Goal: Contribute content

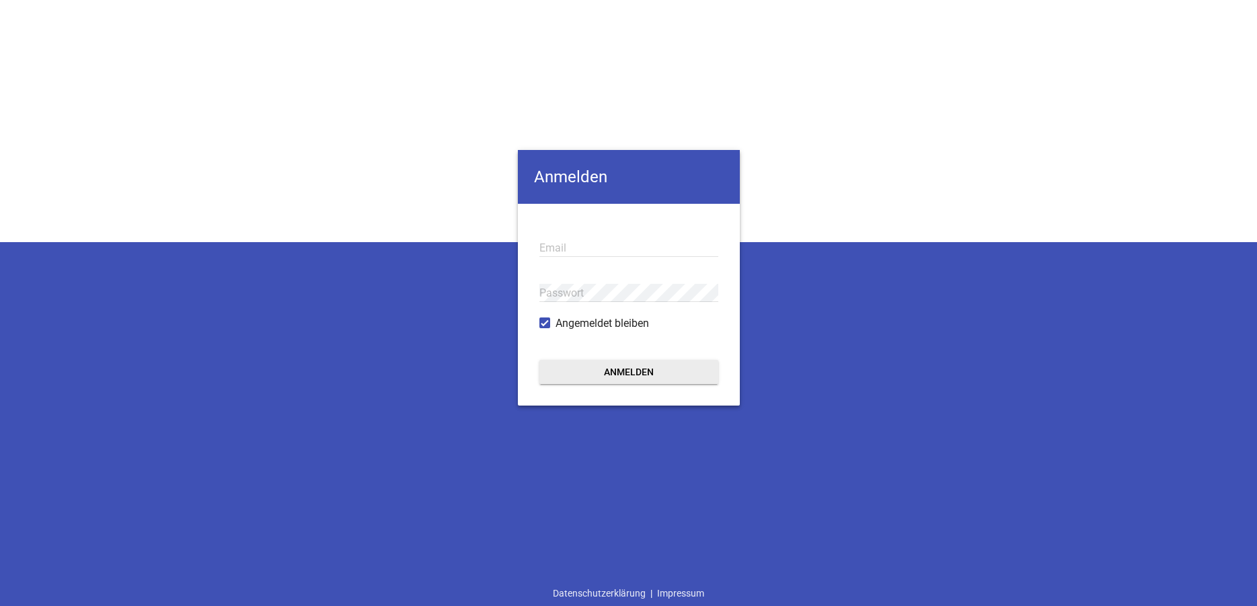
click at [554, 247] on input "email" at bounding box center [629, 248] width 179 height 18
type input "[EMAIL_ADDRESS][DOMAIN_NAME]"
click at [540, 360] on button "Anmelden" at bounding box center [629, 372] width 179 height 24
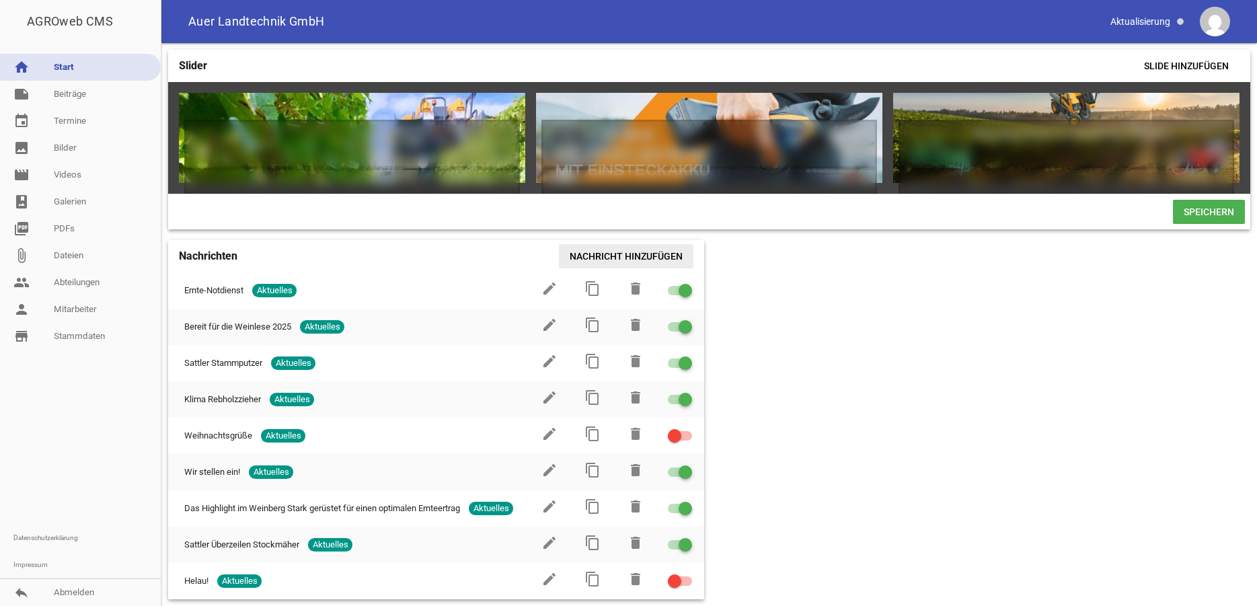
click at [649, 268] on span "Nachricht hinzufügen" at bounding box center [626, 256] width 135 height 24
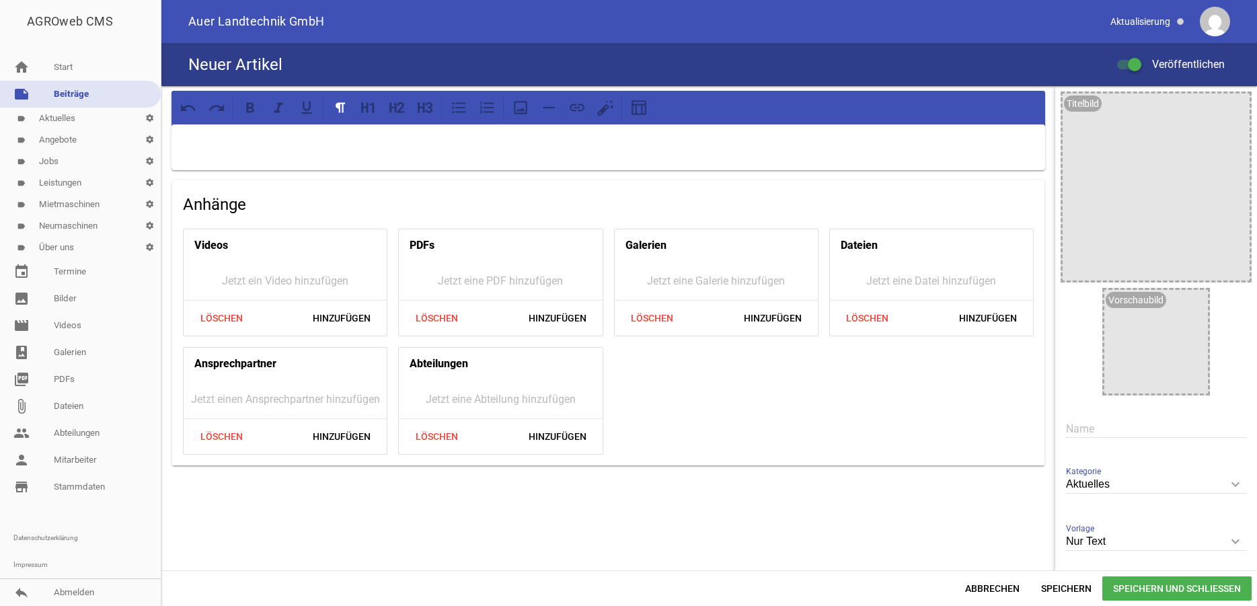
click at [278, 147] on p at bounding box center [608, 142] width 855 height 16
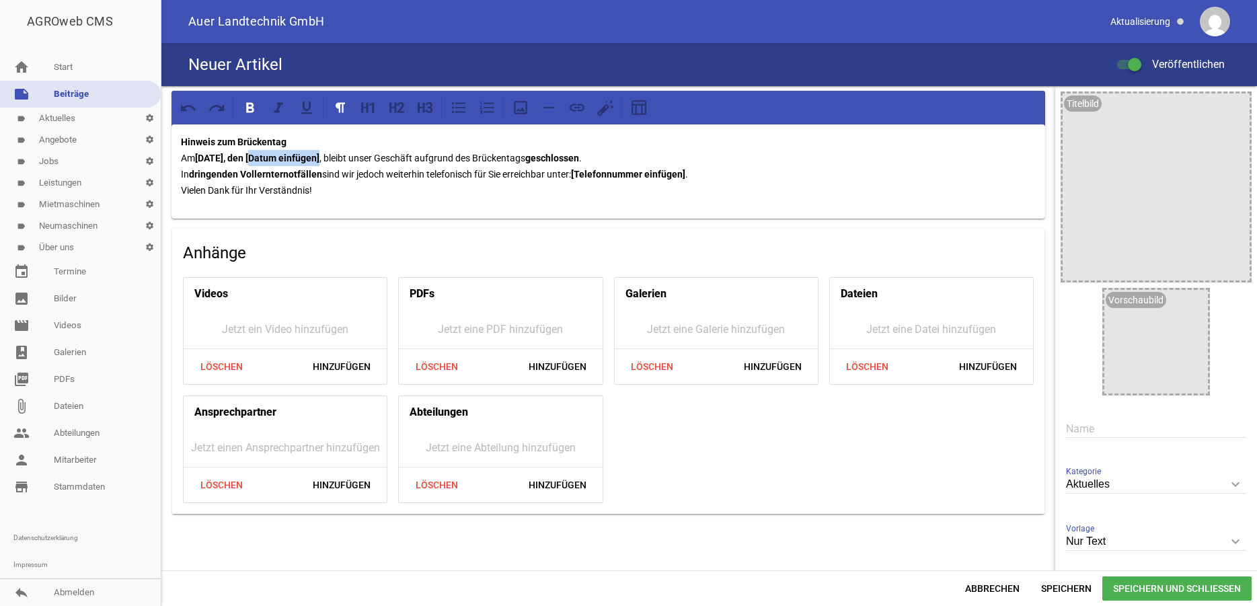
drag, startPoint x: 331, startPoint y: 157, endPoint x: 258, endPoint y: 156, distance: 73.3
click at [258, 156] on p "Hinweis zum Brückentag Am [DATE], den [Datum einfügen] , bleibt unser Geschäft …" at bounding box center [608, 166] width 855 height 65
drag, startPoint x: 692, startPoint y: 176, endPoint x: 578, endPoint y: 175, distance: 114.4
click at [578, 175] on p "Hinweis zum Brückentag Am [DATE] , bleibt unser Geschäft aufgrund des Brückenta…" at bounding box center [608, 166] width 855 height 65
drag, startPoint x: 476, startPoint y: 174, endPoint x: 428, endPoint y: 173, distance: 47.8
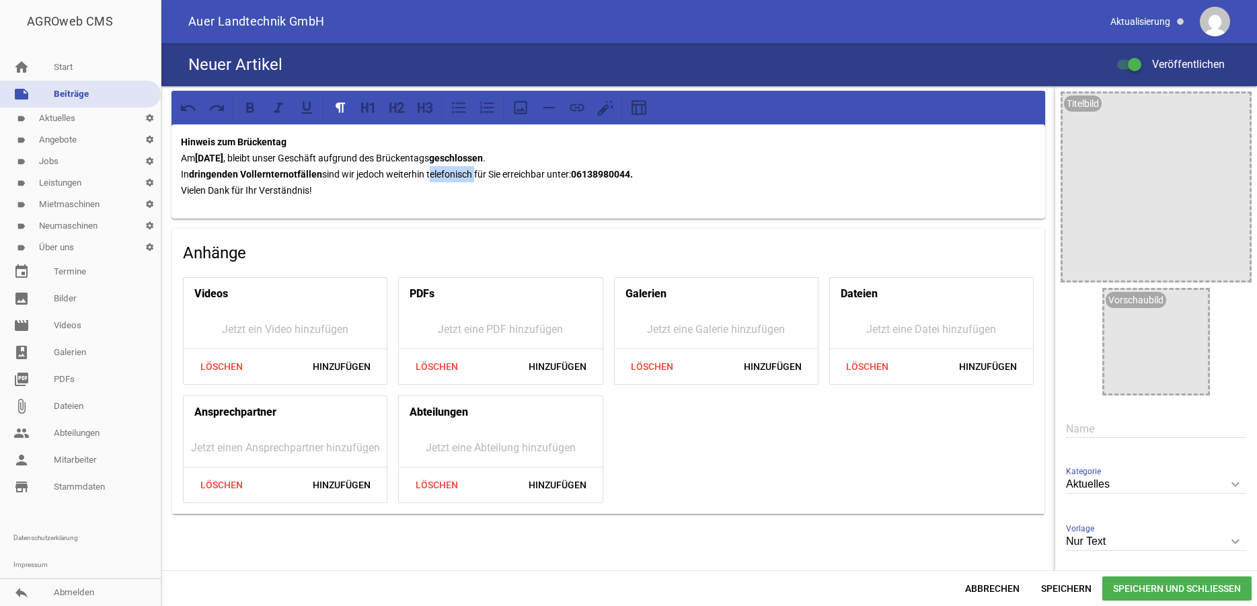
click at [428, 173] on p "Hinweis zum Brückentag Am [DATE] , bleibt unser Geschäft aufgrund des Brückenta…" at bounding box center [608, 166] width 855 height 65
click at [614, 174] on p "Hinweis zum Brückentag Am [DATE] , bleibt unser Geschäft aufgrund des Brückenta…" at bounding box center [608, 166] width 855 height 65
click at [1072, 424] on input "text" at bounding box center [1156, 429] width 180 height 18
type input "Brückentag"
click at [1072, 100] on div "Titelbild" at bounding box center [1083, 104] width 38 height 16
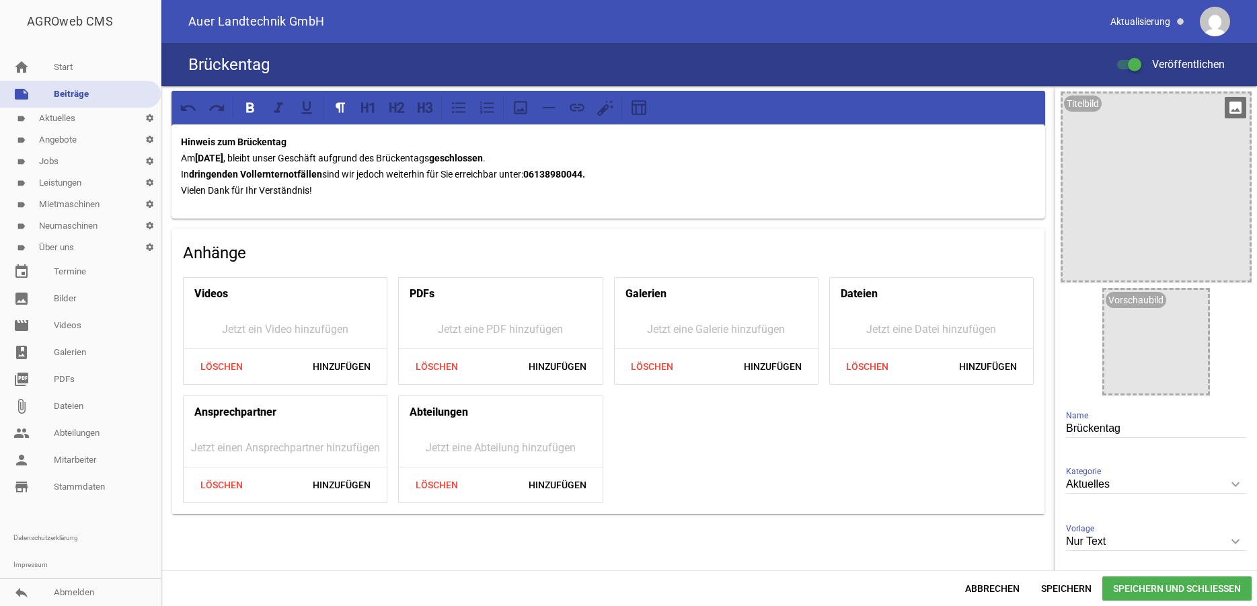
click at [1226, 108] on icon "image" at bounding box center [1236, 108] width 22 height 22
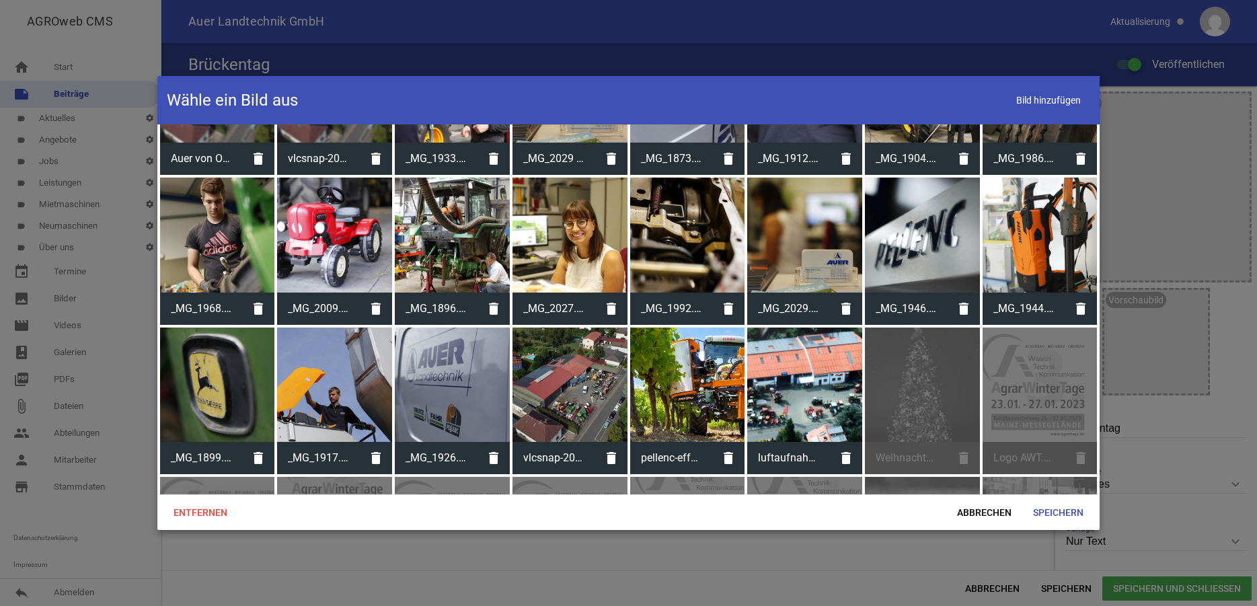
scroll to position [1510, 0]
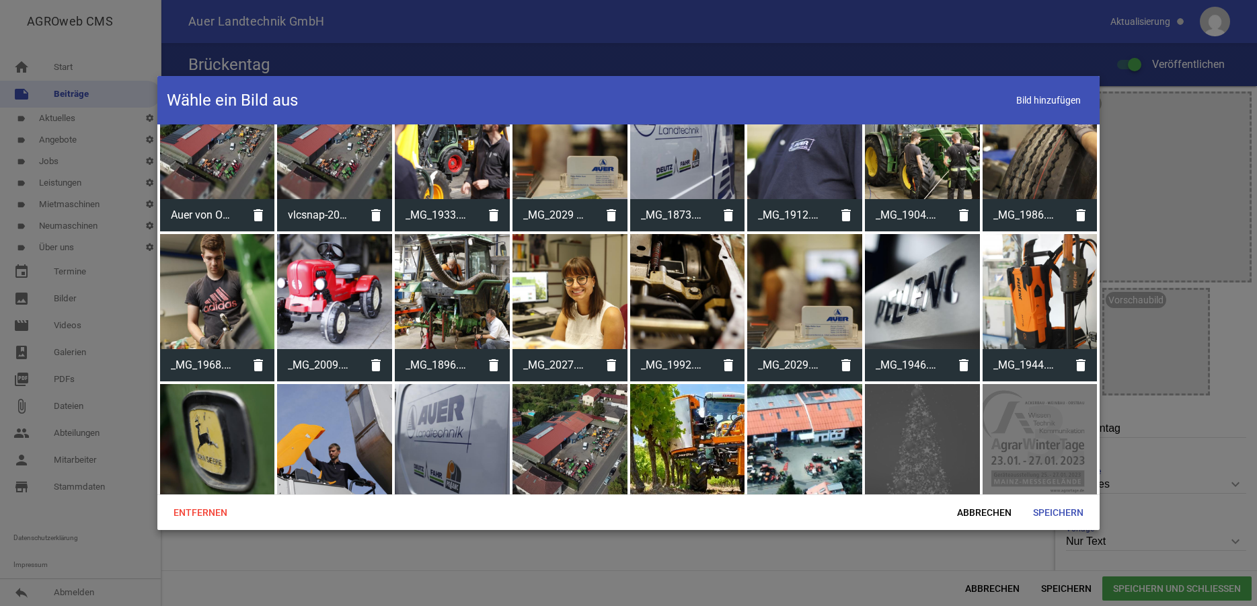
click at [346, 270] on div at bounding box center [334, 291] width 115 height 115
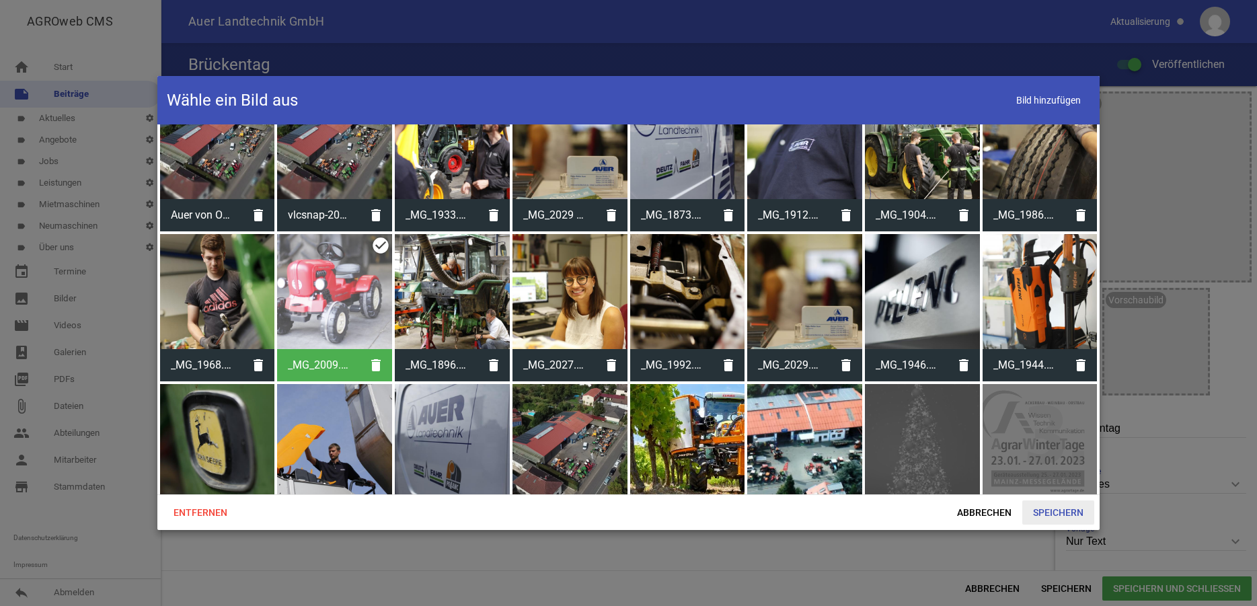
click at [1049, 511] on span "Speichern" at bounding box center [1059, 513] width 72 height 24
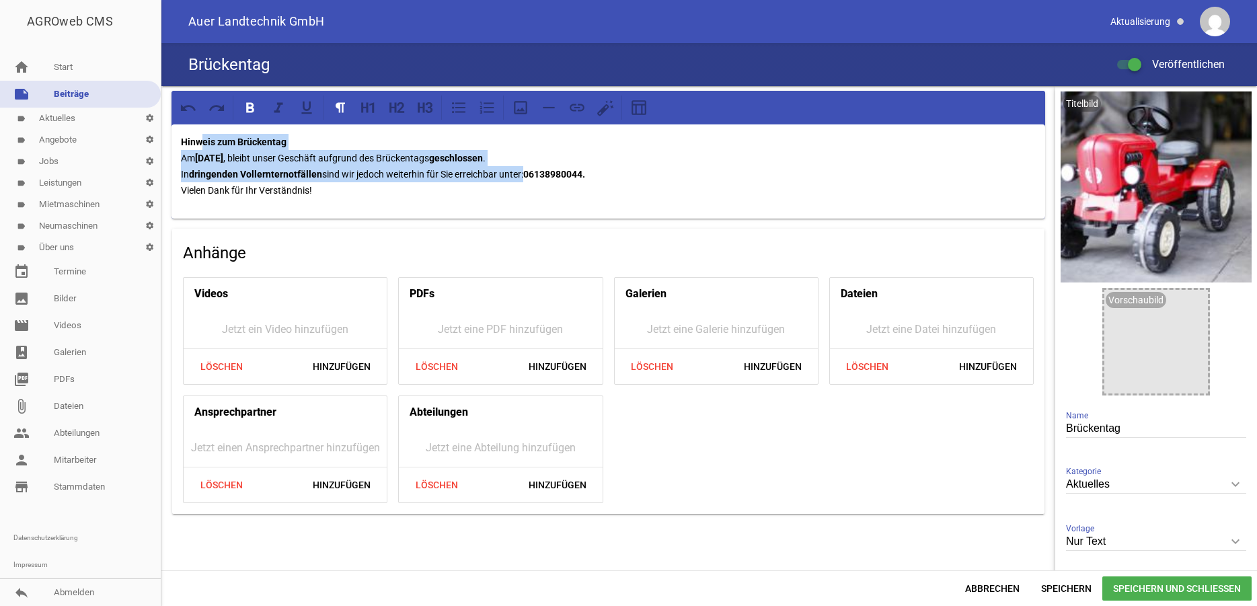
drag, startPoint x: 325, startPoint y: 197, endPoint x: 200, endPoint y: 140, distance: 137.0
click at [200, 140] on p "Hinweis zum Brückentag Am [DATE] , bleibt unser Geschäft aufgrund des Brückenta…" at bounding box center [608, 166] width 855 height 65
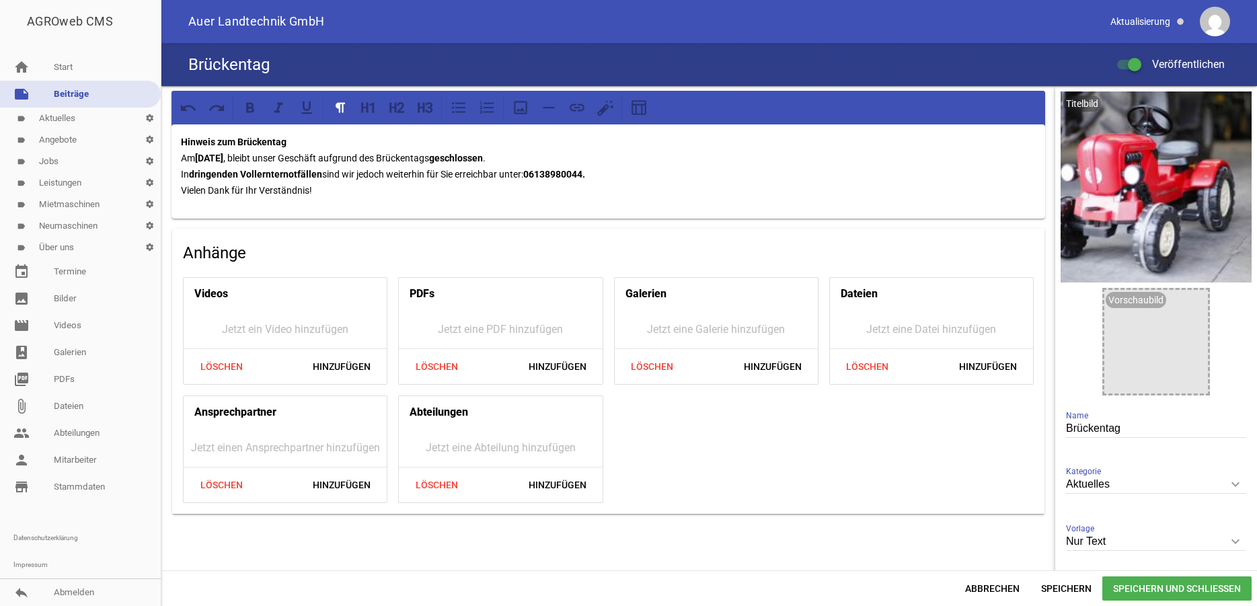
click at [323, 196] on p "Hinweis zum Brückentag Am [DATE] , bleibt unser Geschäft aufgrund des Brückenta…" at bounding box center [608, 166] width 855 height 65
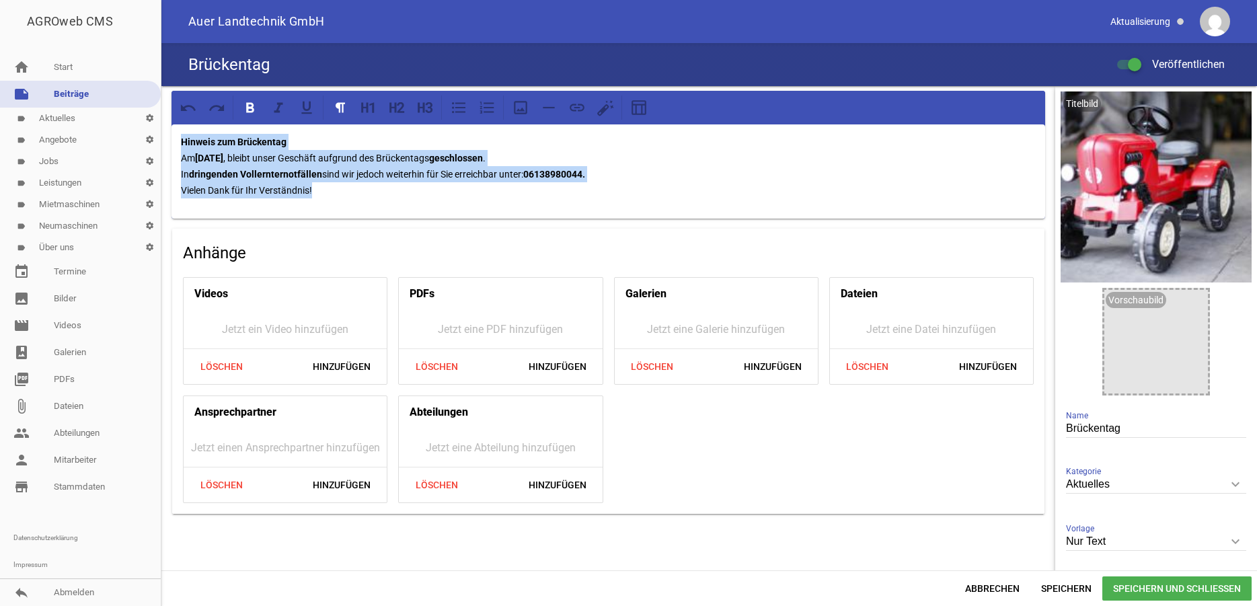
drag, startPoint x: 318, startPoint y: 190, endPoint x: 180, endPoint y: 137, distance: 148.4
click at [180, 137] on div "Hinweis zum Brückentag Am [DATE] , bleibt unser Geschäft aufgrund des Brückenta…" at bounding box center [609, 171] width 874 height 94
copy p "Hinweis zum Brückentag Am [DATE] , bleibt unser Geschäft aufgrund des Brückenta…"
drag, startPoint x: 1152, startPoint y: 585, endPoint x: 1129, endPoint y: 594, distance: 24.5
click at [1151, 585] on span "Speichern und Schließen" at bounding box center [1177, 589] width 149 height 24
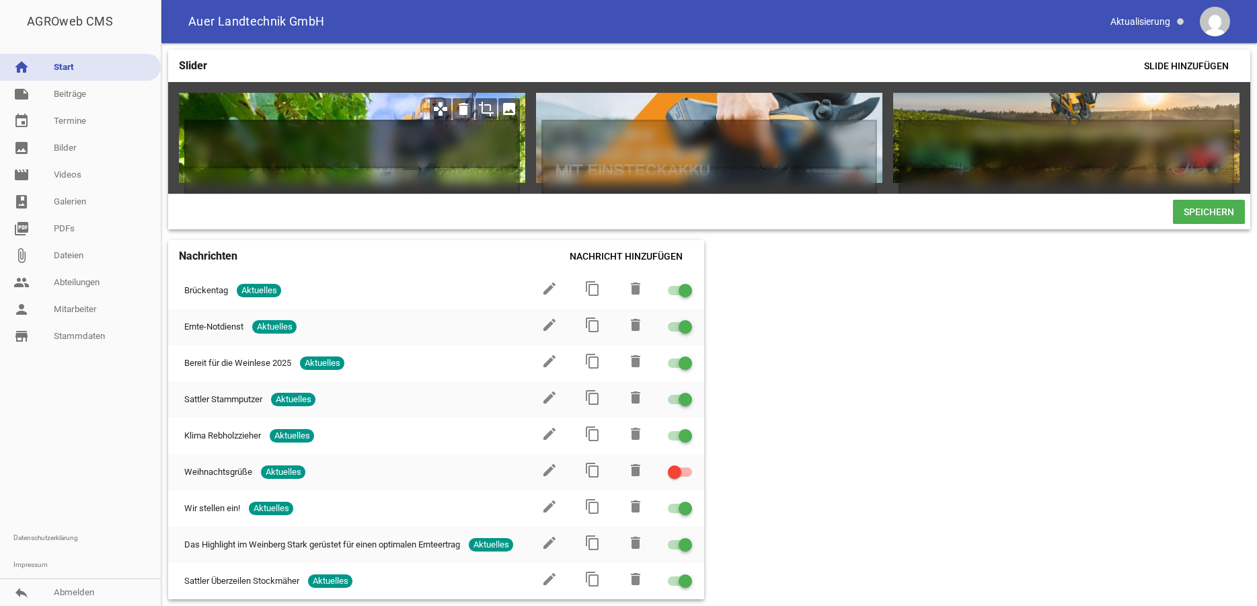
click at [235, 133] on h1 at bounding box center [352, 144] width 336 height 48
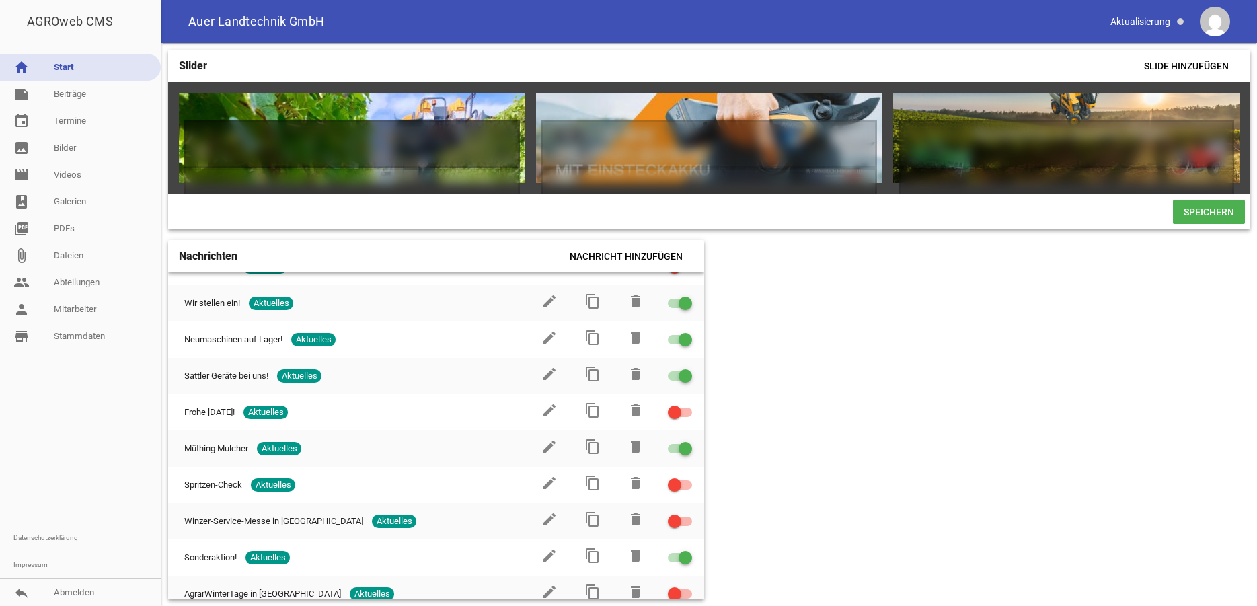
scroll to position [460, 0]
